Goal: Information Seeking & Learning: Learn about a topic

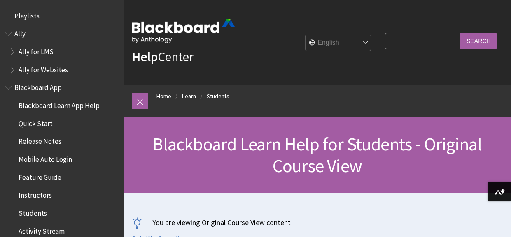
click at [219, 91] on link "Students" at bounding box center [218, 96] width 23 height 10
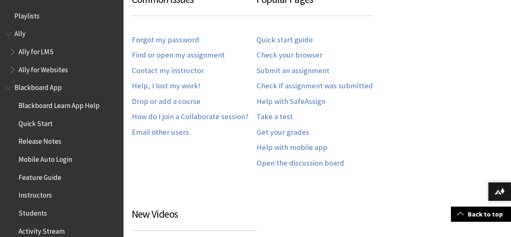
scroll to position [793, 0]
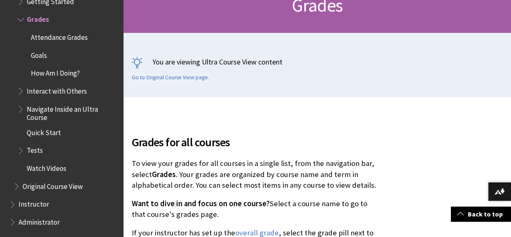
click at [83, 70] on span "How Am I Doing?" at bounding box center [69, 74] width 97 height 14
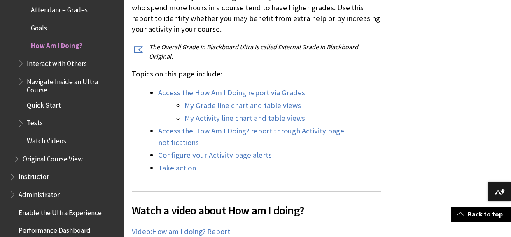
scroll to position [1095, 0]
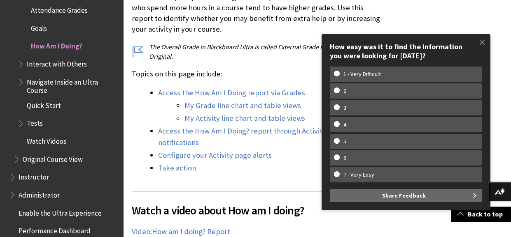
click at [64, 15] on span "Attendance Grades" at bounding box center [69, 10] width 97 height 14
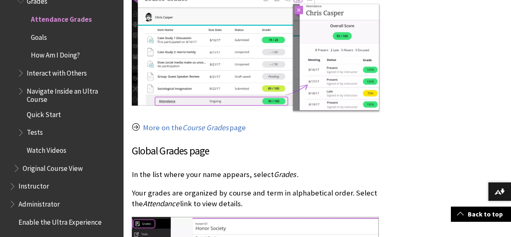
scroll to position [603, 0]
click at [223, 123] on span "Course Grades" at bounding box center [205, 127] width 46 height 9
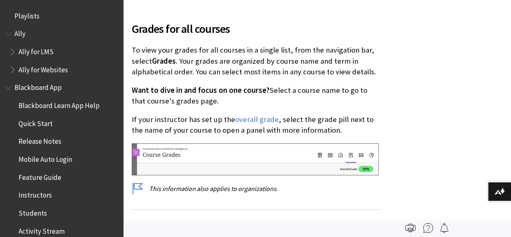
scroll to position [1068, 0]
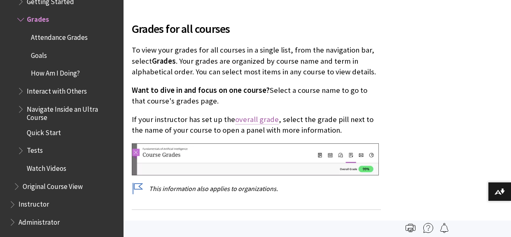
click at [256, 119] on link "overall grade" at bounding box center [257, 120] width 44 height 10
click at [258, 119] on link "overall grade" at bounding box center [257, 120] width 44 height 10
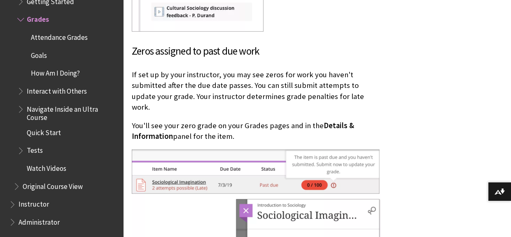
scroll to position [1457, 0]
